Goal: Transaction & Acquisition: Purchase product/service

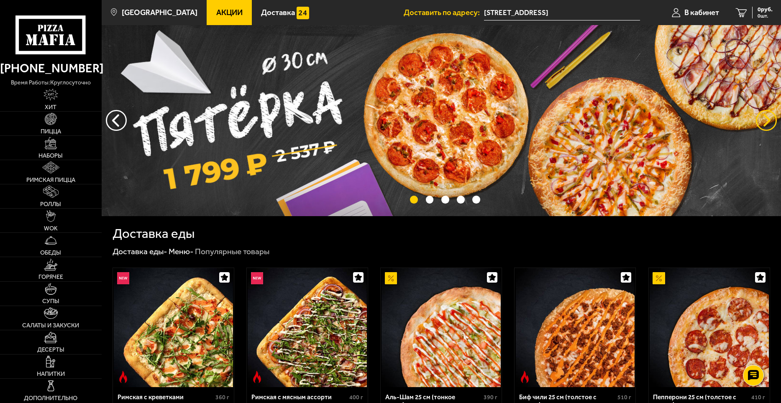
click at [767, 122] on button "предыдущий" at bounding box center [766, 120] width 21 height 21
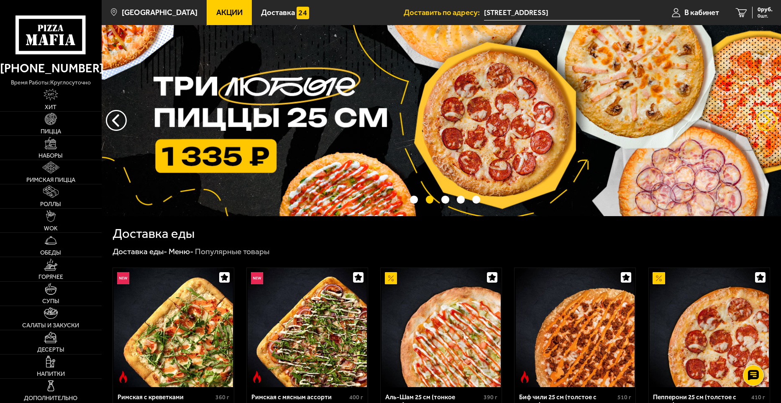
click at [767, 122] on button "предыдущий" at bounding box center [766, 120] width 21 height 21
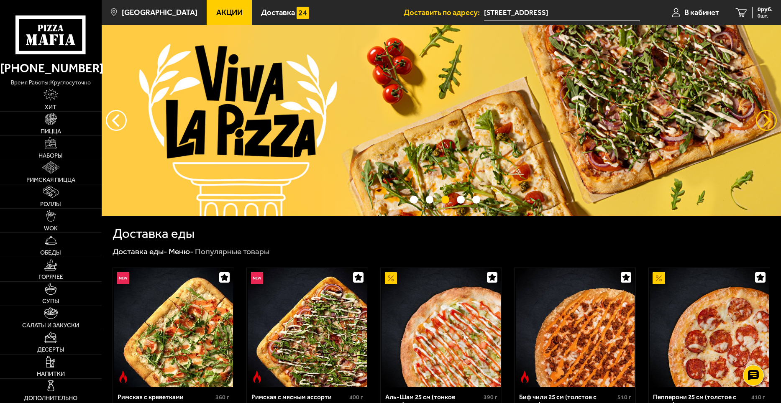
click at [766, 122] on button "предыдущий" at bounding box center [766, 120] width 21 height 21
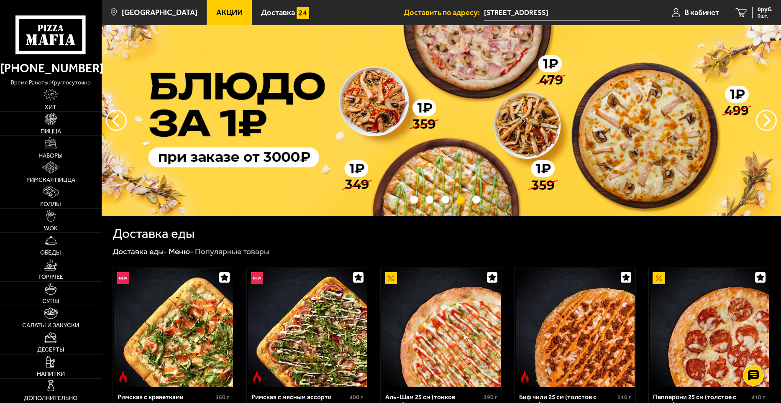
click at [215, 18] on link "Акции" at bounding box center [229, 12] width 45 height 25
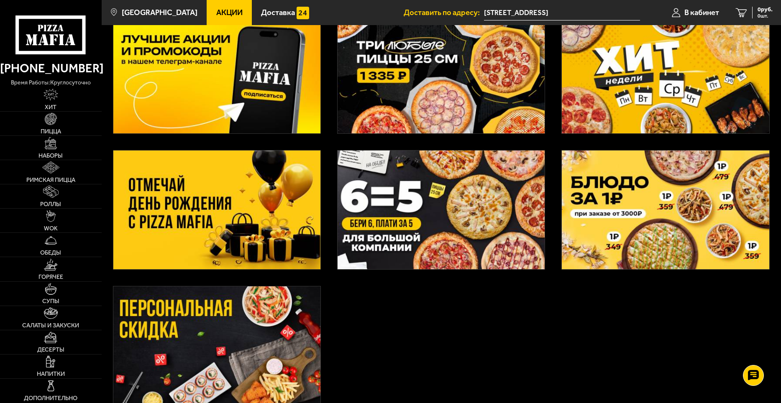
scroll to position [42, 0]
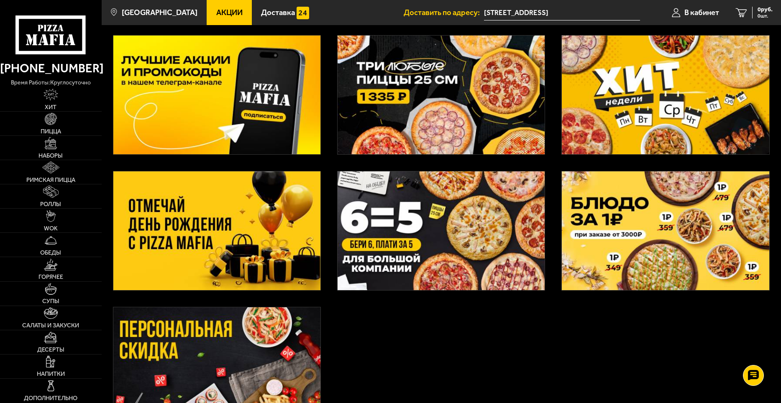
click at [463, 108] on img at bounding box center [441, 95] width 207 height 119
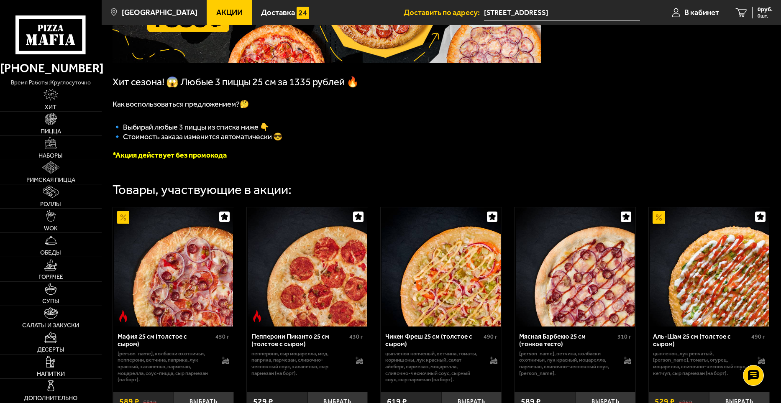
scroll to position [128, 0]
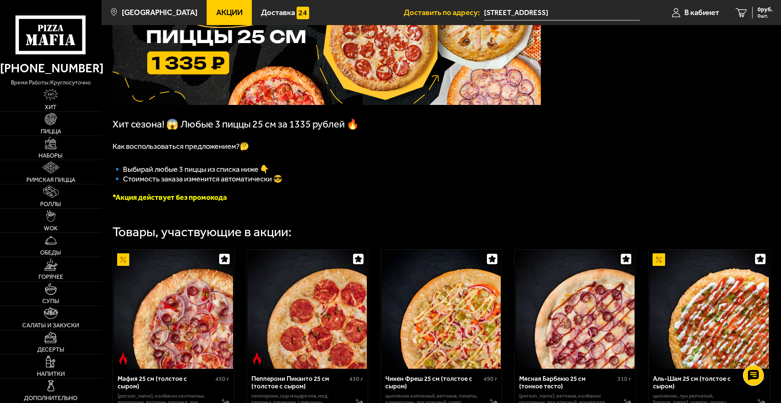
scroll to position [42, 0]
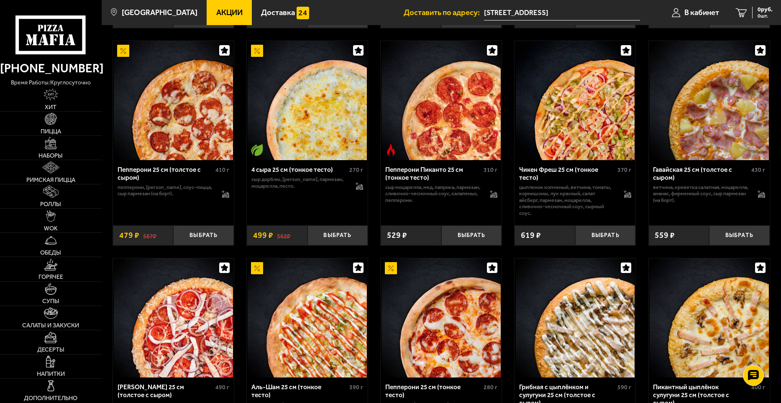
scroll to position [503, 0]
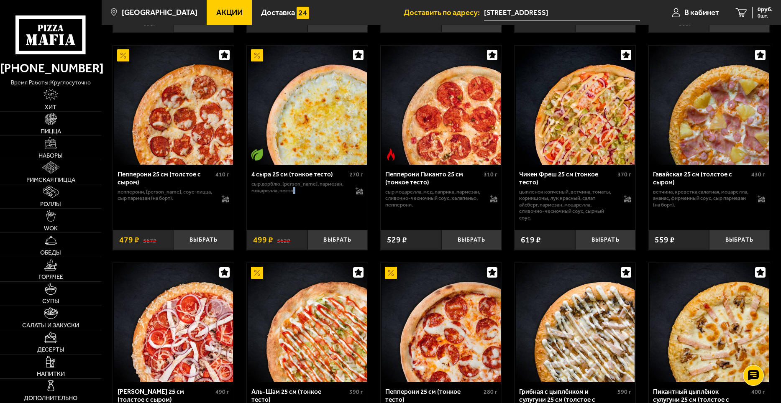
click at [305, 224] on div "4 сыра 25 см (тонкое тесто) 270 г сыр дорблю, сыр сулугуни, пармезан, моцарелла…" at bounding box center [307, 194] width 121 height 59
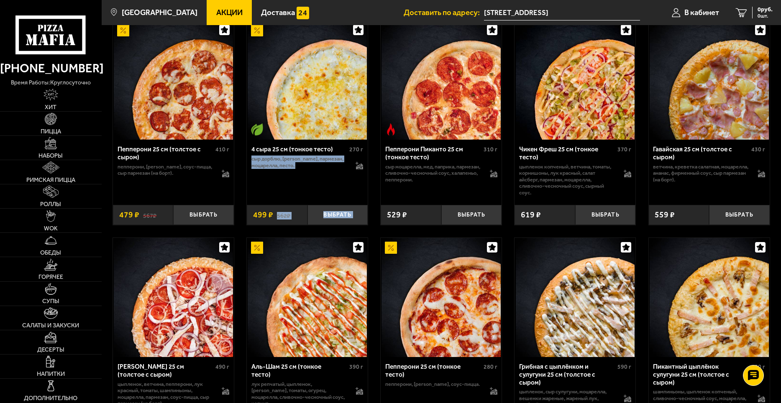
click at [305, 225] on div "4 сыра 25 см (тонкое тесто) 270 г сыр дорблю, сыр сулугуни, пармезан, моцарелла…" at bounding box center [307, 182] width 121 height 85
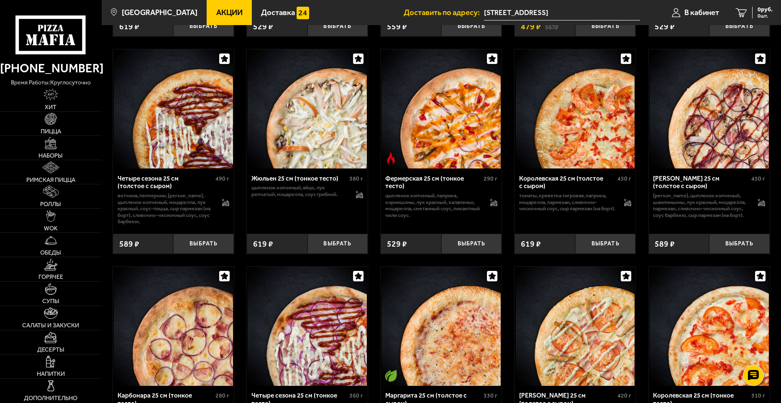
click at [305, 225] on div "Жюльен 25 см (тонкое тесто) 380 г цыпленок копченый, яйцо, лук репчатый, моцаре…" at bounding box center [307, 151] width 122 height 205
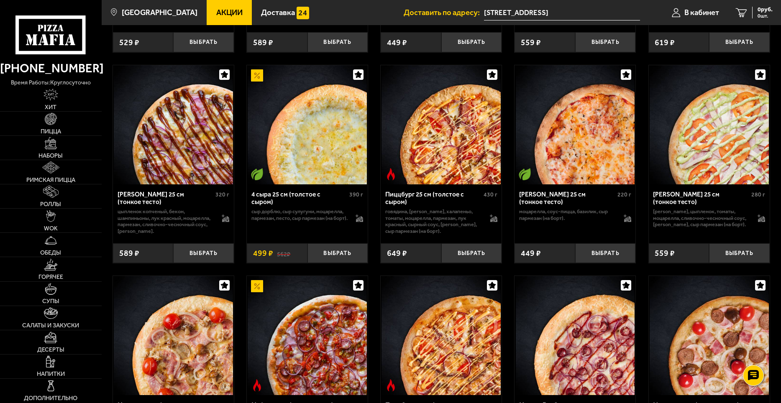
click at [305, 221] on p "сыр дорблю, сыр сулугуни, моцарелла, пармезан, песто, сыр пармезан (на борт)." at bounding box center [299, 214] width 96 height 13
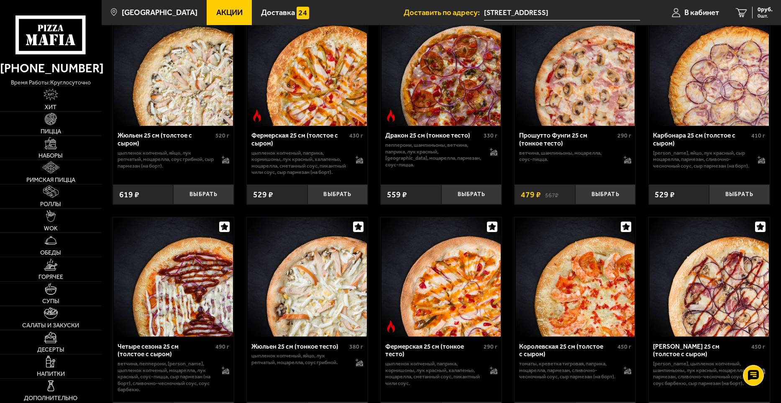
scroll to position [1338, 0]
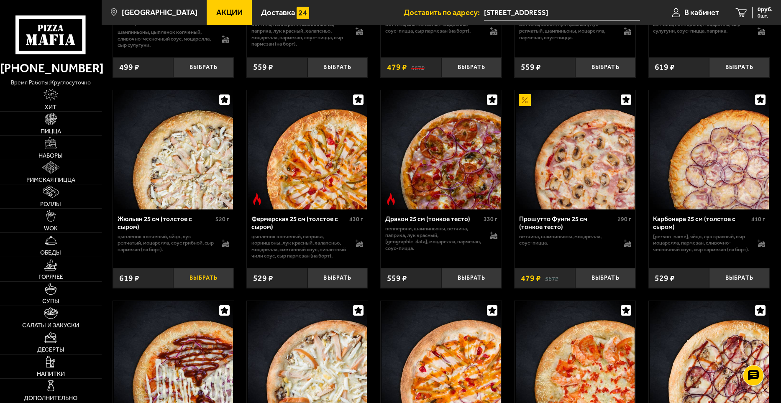
click at [195, 286] on button "Выбрать" at bounding box center [203, 278] width 61 height 20
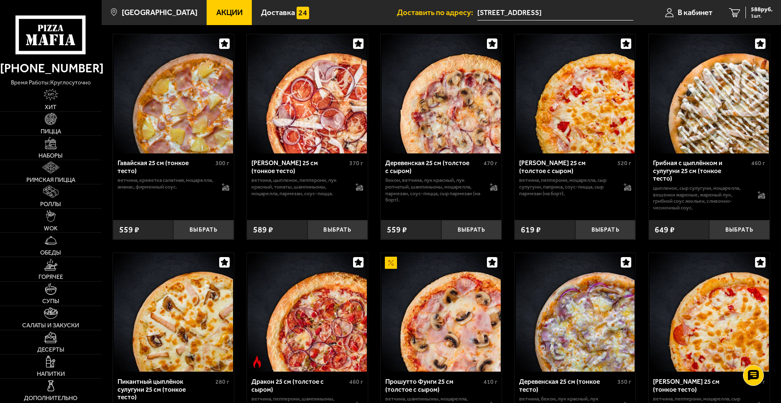
scroll to position [962, 0]
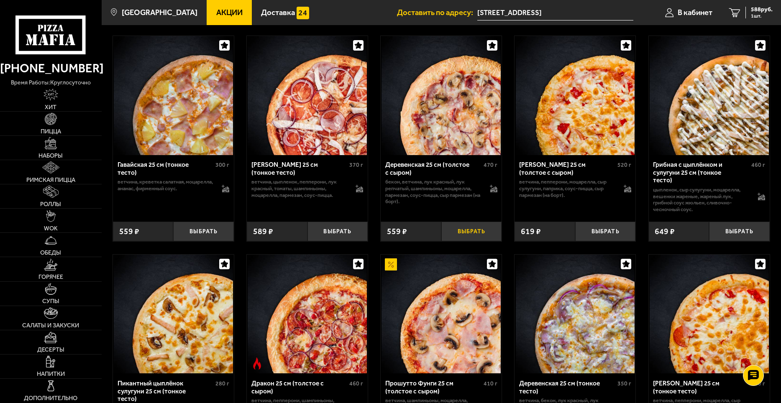
click at [464, 236] on button "Выбрать" at bounding box center [471, 232] width 61 height 20
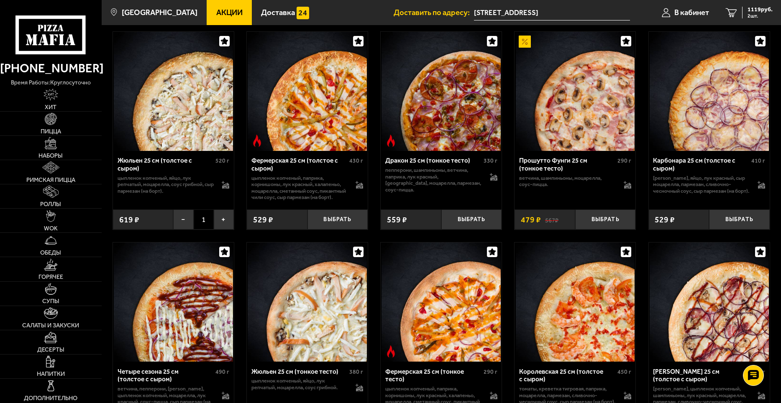
scroll to position [1380, 0]
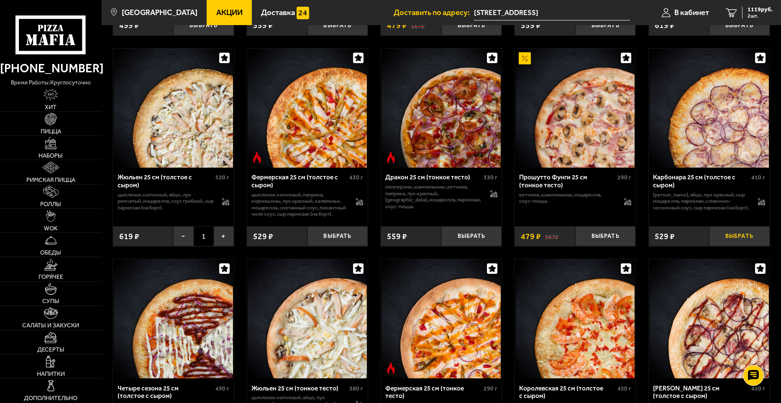
click at [744, 244] on button "Выбрать" at bounding box center [739, 236] width 61 height 20
click at [756, 5] on link "3 1335 руб. 3 шт." at bounding box center [749, 12] width 64 height 25
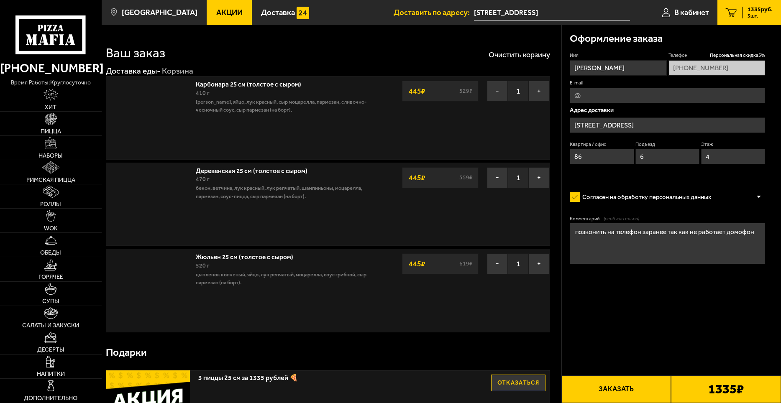
type input "[STREET_ADDRESS]"
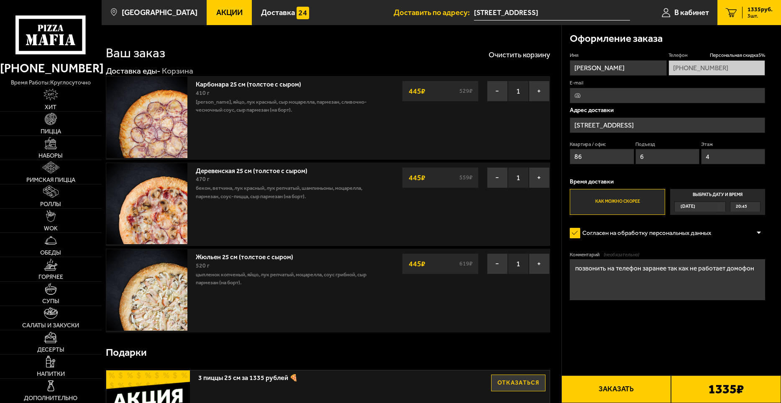
click at [716, 206] on div "Сегодня" at bounding box center [696, 206] width 43 height 9
click at [0, 0] on input "Выбрать дату и время Сегодня 20:45" at bounding box center [0, 0] width 0 height 0
click at [756, 208] on div "20:45" at bounding box center [745, 206] width 30 height 9
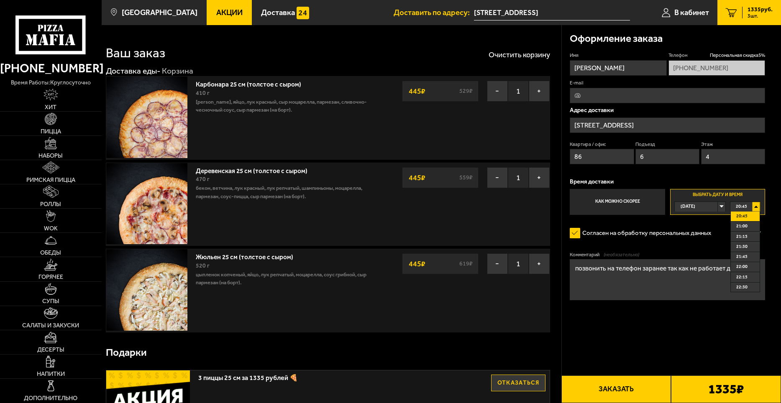
click at [709, 246] on form "Имя дмитрий Телефон Персональная скидка 5 % +7 (981) 802-64-95 E-mail Адрес дос…" at bounding box center [667, 200] width 195 height 296
click at [711, 246] on form "Имя дмитрий Телефон Персональная скидка 5 % +7 (981) 802-64-95 E-mail Адрес дос…" at bounding box center [667, 200] width 195 height 296
click at [712, 246] on form "Имя дмитрий Телефон Персональная скидка 5 % +7 (981) 802-64-95 E-mail Адрес дос…" at bounding box center [667, 200] width 195 height 296
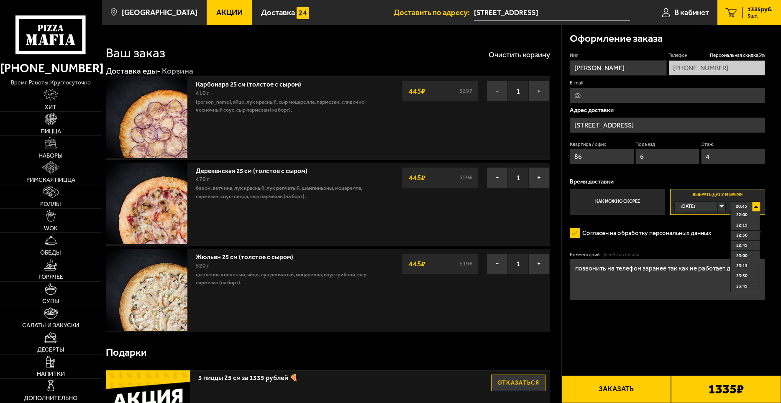
drag, startPoint x: 691, startPoint y: 346, endPoint x: 697, endPoint y: 341, distance: 8.0
click at [695, 343] on form "Имя дмитрий Телефон Персональная скидка 5 % +7 (981) 802-64-95 E-mail Адрес дос…" at bounding box center [667, 200] width 195 height 296
click at [626, 388] on button "Заказать" at bounding box center [616, 390] width 110 height 28
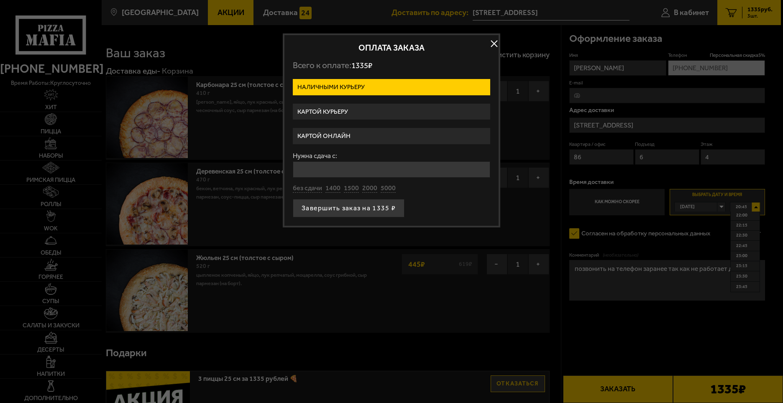
click at [343, 108] on label "Картой курьеру" at bounding box center [391, 112] width 197 height 16
click at [0, 0] on input "Картой курьеру" at bounding box center [0, 0] width 0 height 0
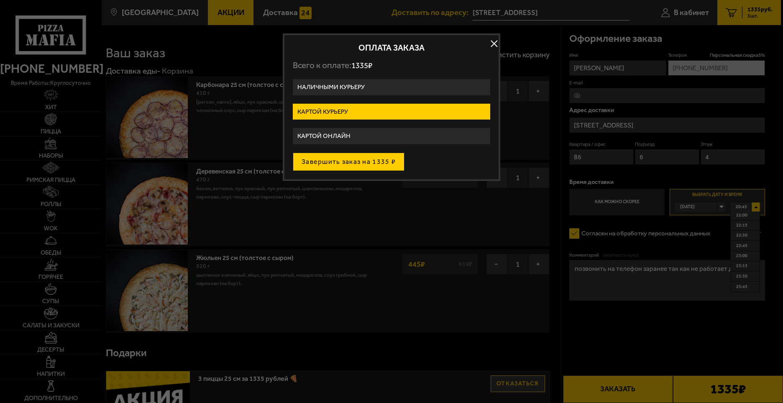
click at [372, 160] on button "Завершить заказ на 1335 ₽" at bounding box center [349, 162] width 112 height 18
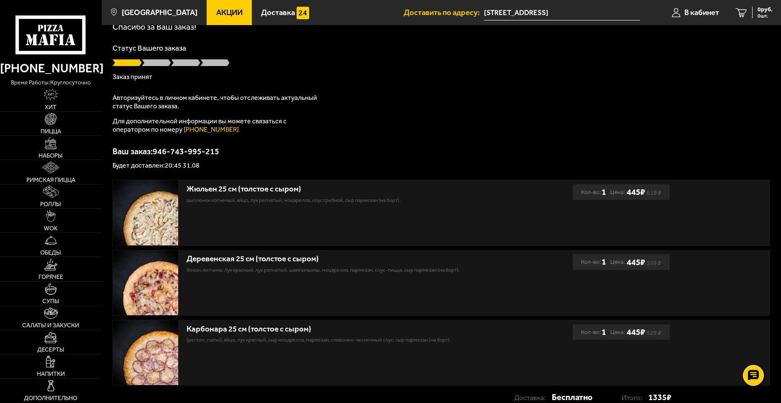
scroll to position [115, 0]
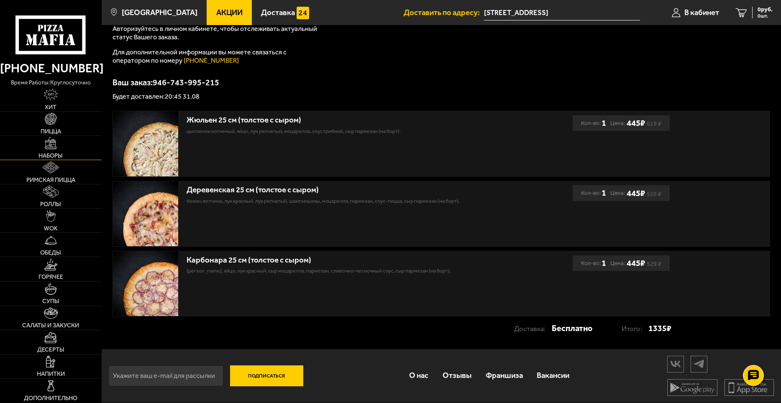
click at [51, 153] on span "Наборы" at bounding box center [50, 156] width 24 height 6
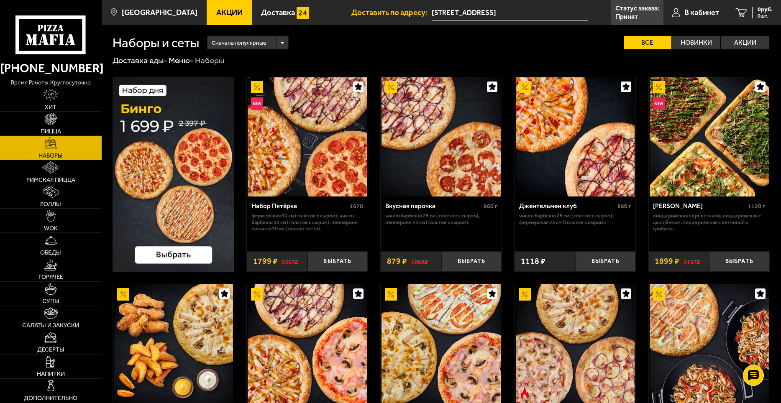
scroll to position [353, 0]
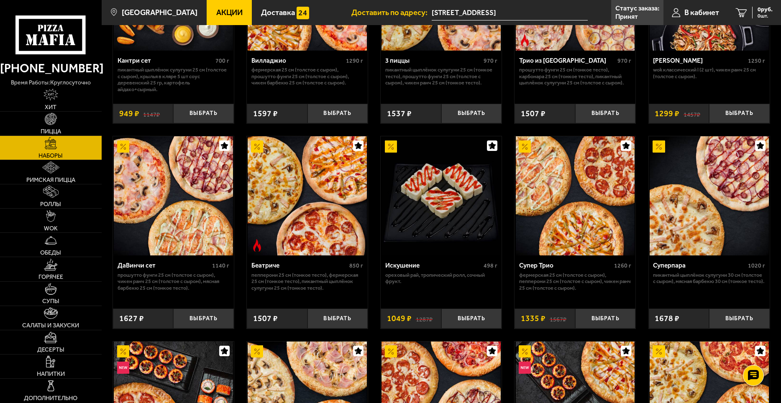
click at [488, 12] on input "[STREET_ADDRESS]" at bounding box center [510, 12] width 156 height 15
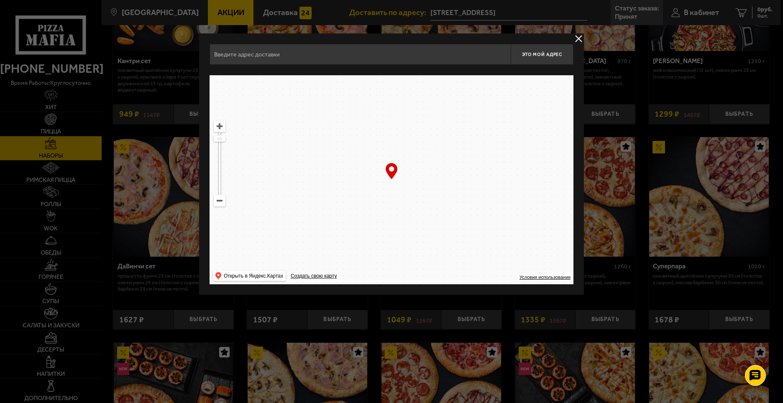
type input "[STREET_ADDRESS]"
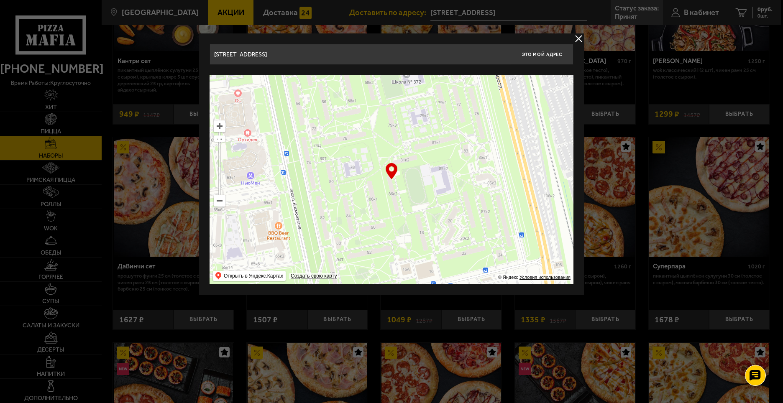
click at [581, 41] on button "delivery type" at bounding box center [578, 38] width 10 height 10
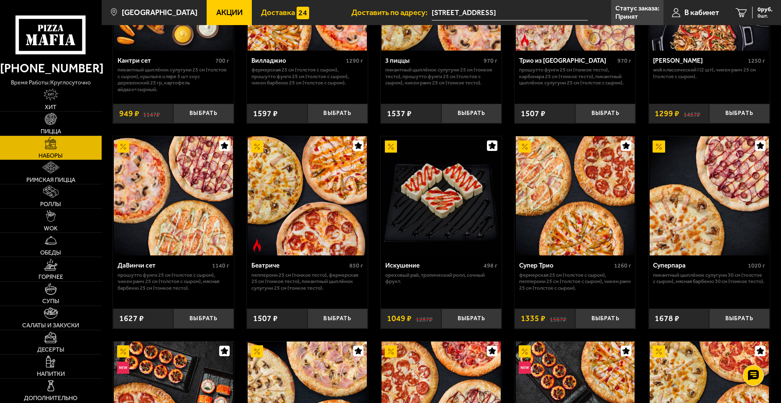
click at [261, 15] on span "Доставка" at bounding box center [278, 13] width 34 height 8
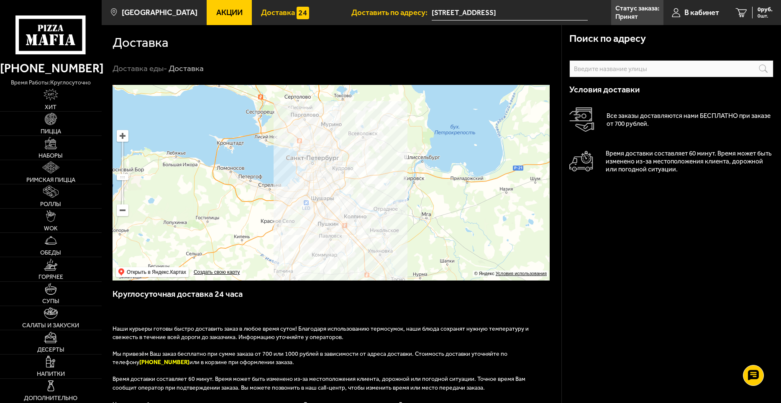
click at [216, 15] on span "Акции" at bounding box center [229, 13] width 26 height 8
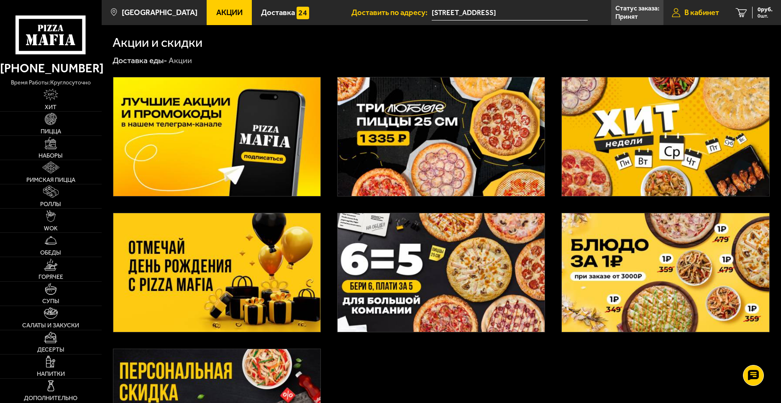
click at [684, 2] on link "В кабинет" at bounding box center [695, 12] width 64 height 25
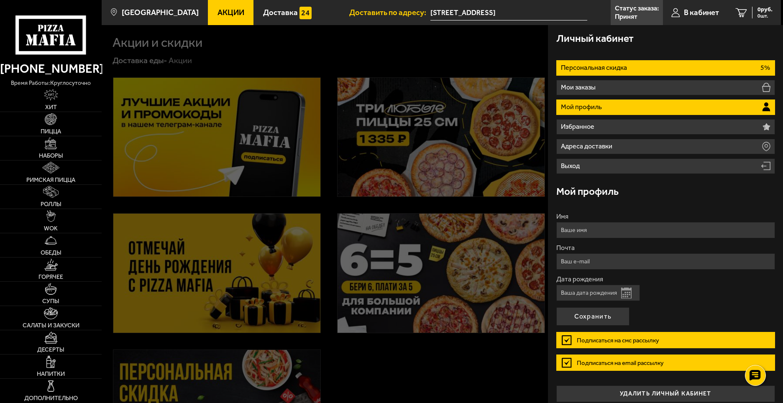
click at [620, 67] on p "Персональная скидка" at bounding box center [595, 67] width 68 height 7
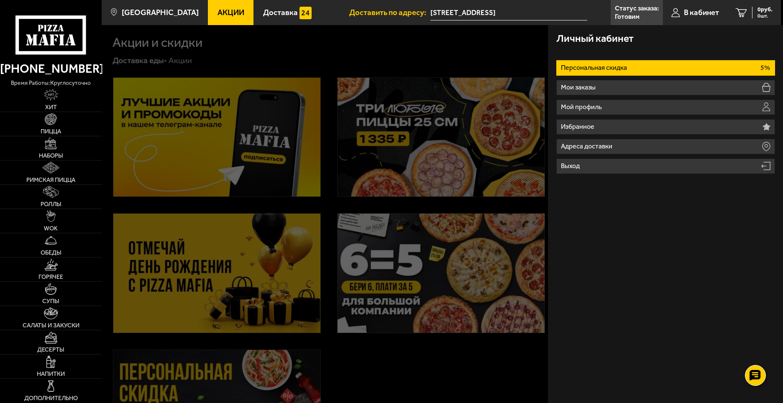
click at [620, 67] on p "Персональная скидка" at bounding box center [595, 67] width 68 height 7
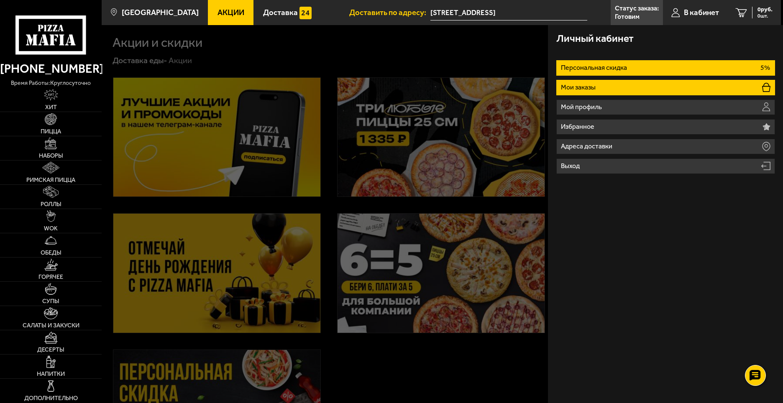
click at [609, 92] on li "Мои заказы" at bounding box center [665, 87] width 219 height 15
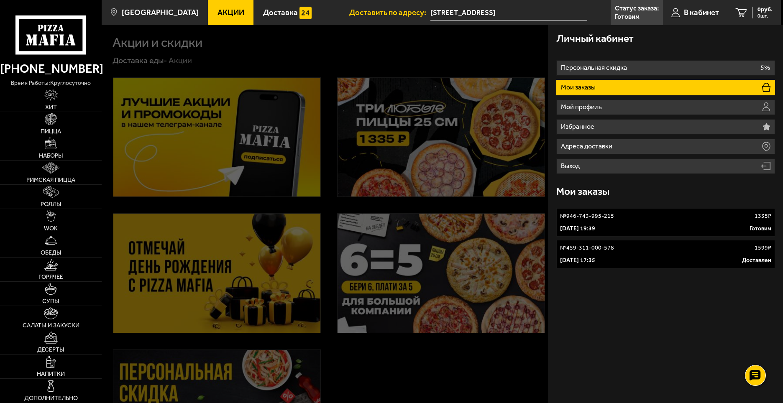
click at [607, 215] on p "№ 946-743-995-215" at bounding box center [587, 216] width 54 height 8
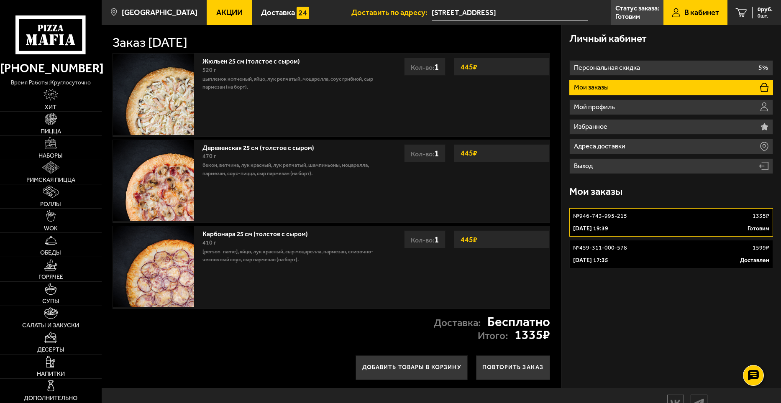
click at [675, 223] on link "№ 946-743-995-215 1335 ₽ 31 августа 2025 г. 19:39 Готовим" at bounding box center [670, 222] width 203 height 28
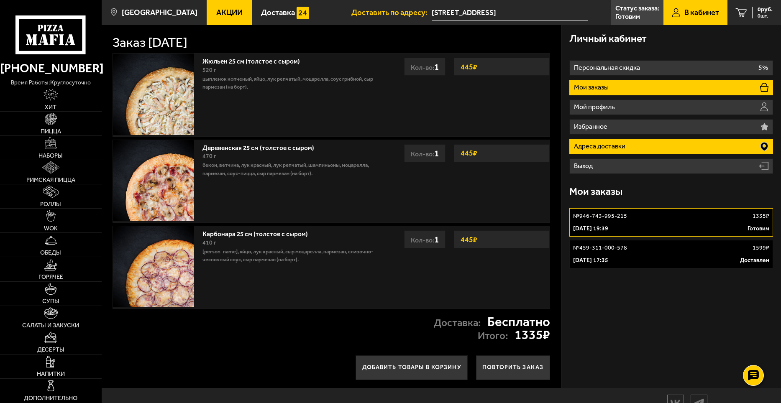
click at [586, 152] on li "Адреса доставки" at bounding box center [670, 146] width 203 height 15
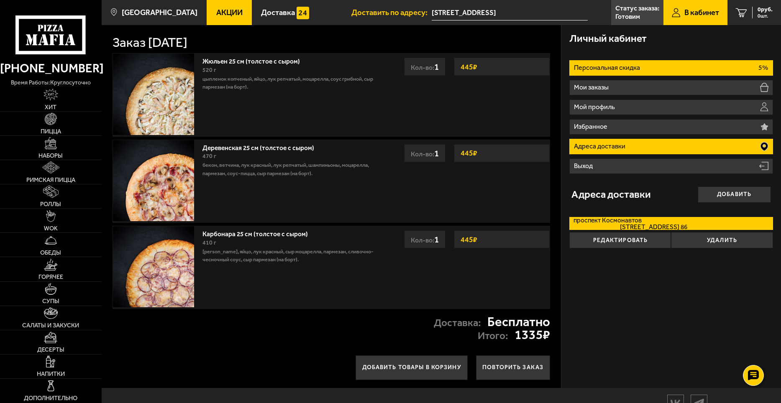
click at [605, 67] on p "Персональная скидка" at bounding box center [608, 67] width 68 height 7
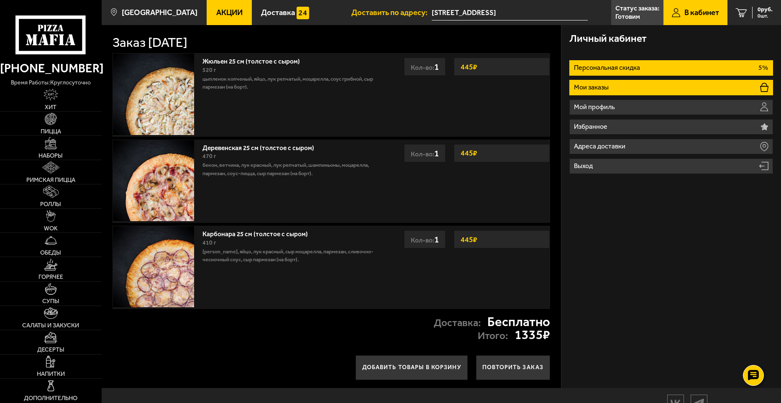
click at [601, 93] on li "Мои заказы" at bounding box center [670, 87] width 203 height 15
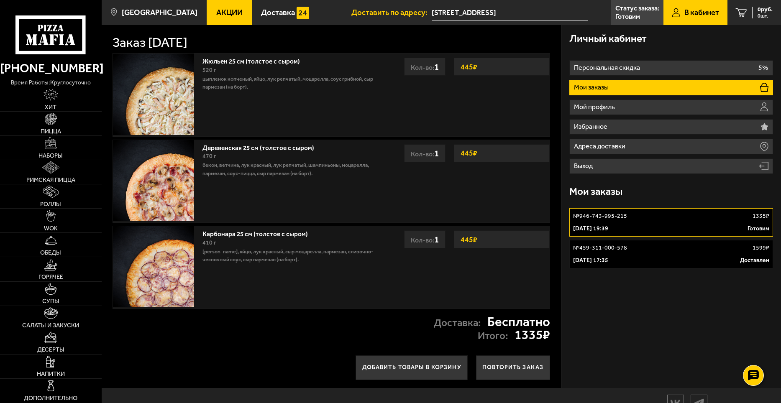
click at [691, 9] on span "В кабинет" at bounding box center [701, 13] width 35 height 8
click at [631, 10] on p "Статус заказа:" at bounding box center [637, 8] width 44 height 7
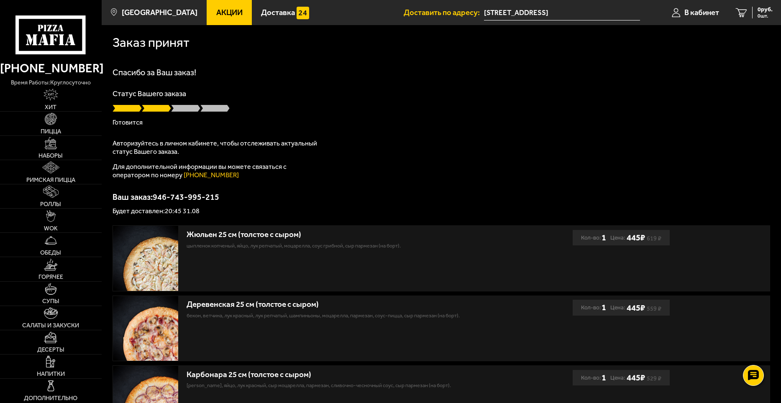
click at [157, 105] on span at bounding box center [156, 108] width 29 height 8
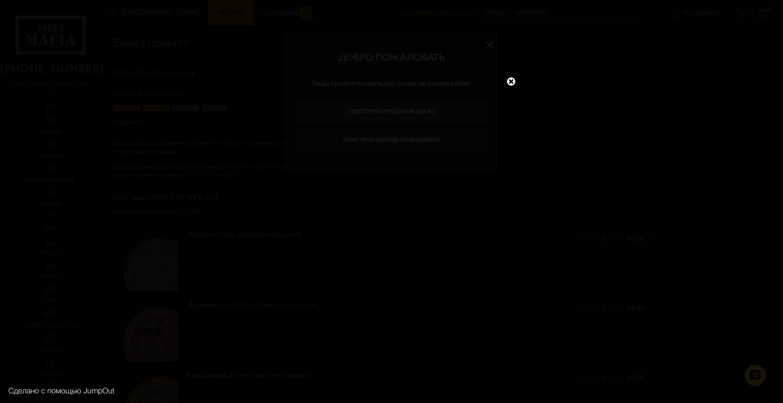
click at [509, 85] on link at bounding box center [511, 81] width 11 height 11
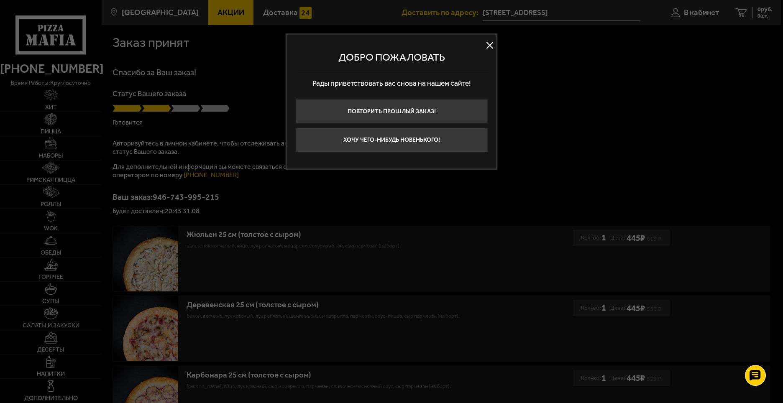
click at [490, 46] on button at bounding box center [489, 45] width 13 height 13
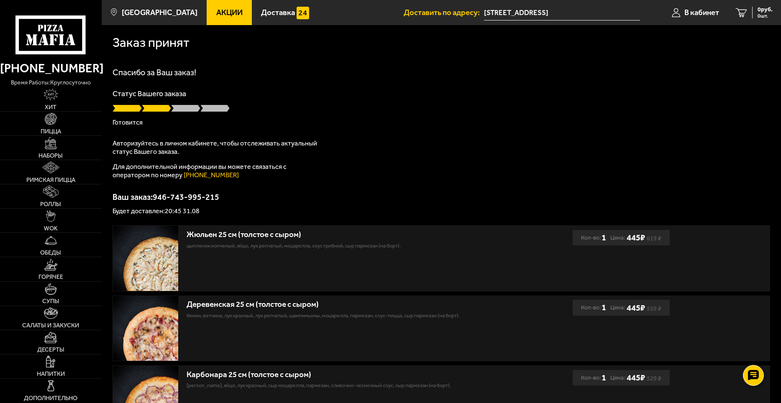
click at [171, 129] on div "Спасибо за Ваш заказ! Статус Вашего заказа [PERSON_NAME] Авторизуйтесь в личном…" at bounding box center [441, 141] width 657 height 146
click at [171, 129] on div "Спасибо за Ваш заказ! Статус Вашего заказа Готовится Авторизуйтесь в личном каб…" at bounding box center [441, 141] width 657 height 146
click at [161, 106] on span at bounding box center [156, 108] width 29 height 8
click at [261, 17] on span "Доставка" at bounding box center [278, 13] width 34 height 8
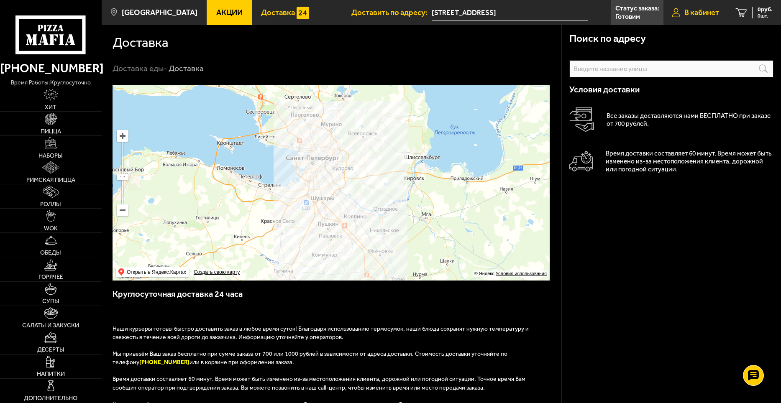
click at [691, 14] on span "В кабинет" at bounding box center [701, 13] width 35 height 8
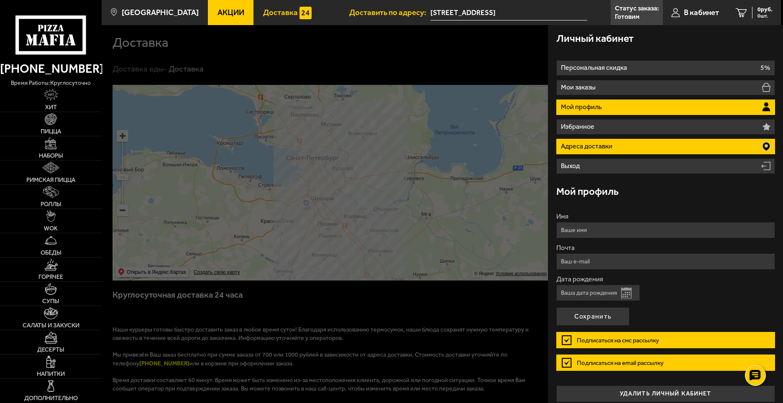
click at [588, 150] on p "Адреса доставки" at bounding box center [588, 146] width 54 height 7
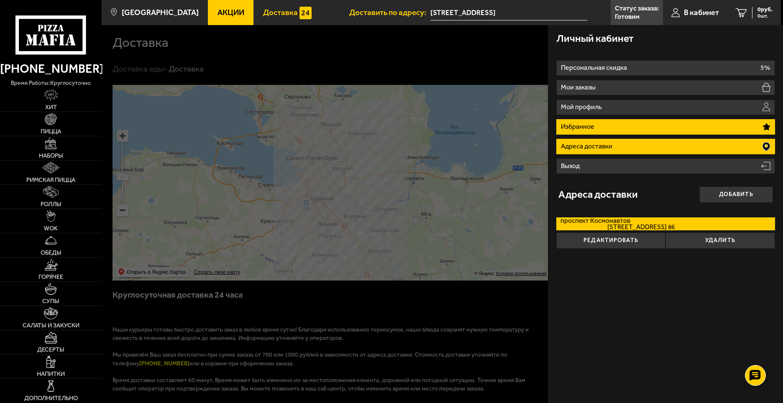
click at [592, 127] on p "Избранное" at bounding box center [579, 126] width 36 height 7
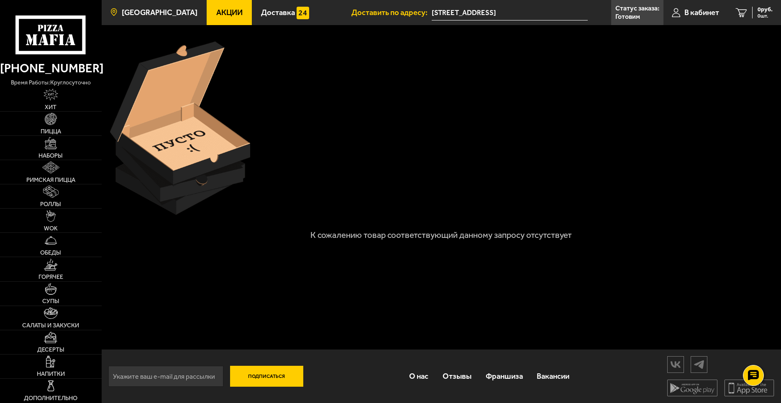
click at [133, 15] on span "[GEOGRAPHIC_DATA]" at bounding box center [160, 13] width 76 height 8
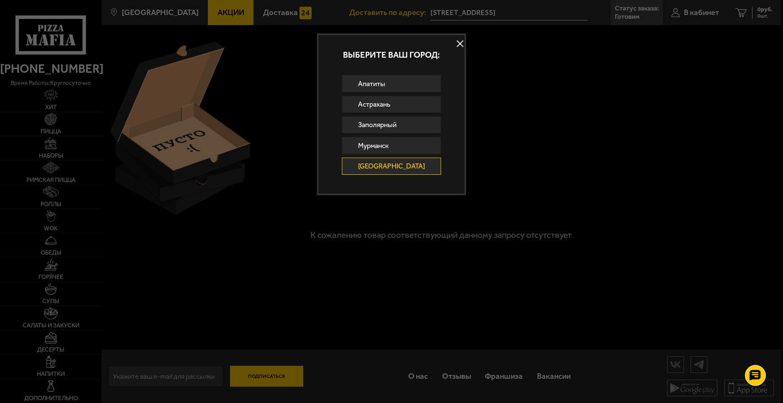
click at [455, 43] on button at bounding box center [460, 43] width 13 height 13
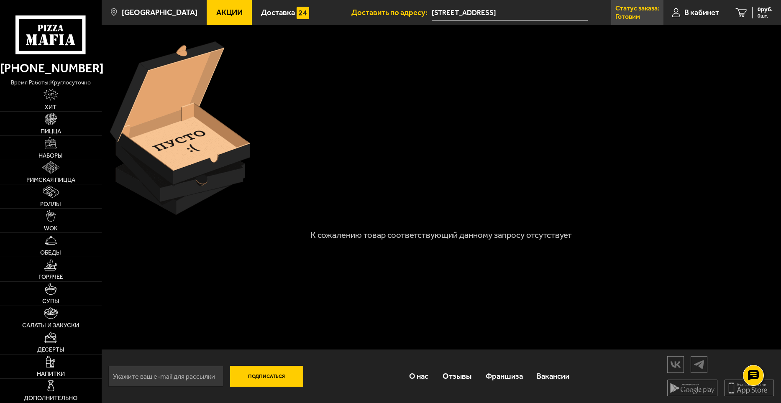
click at [624, 11] on p "Статус заказа:" at bounding box center [637, 8] width 44 height 7
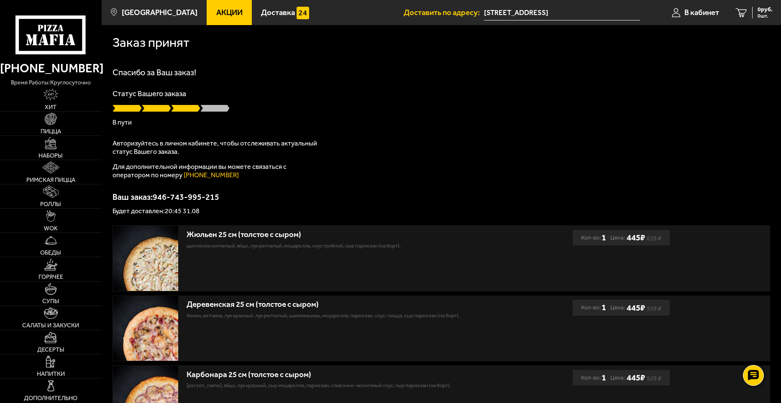
click at [192, 109] on span at bounding box center [185, 108] width 29 height 8
click at [282, 73] on h1 "Спасибо за Ваш заказ!" at bounding box center [441, 72] width 657 height 8
